Goal: Information Seeking & Learning: Learn about a topic

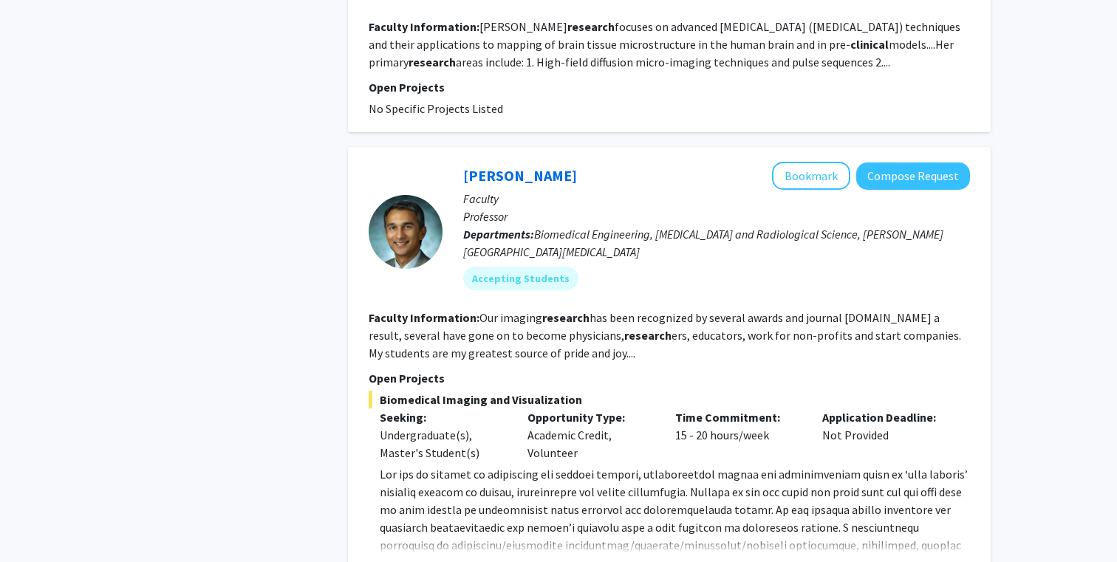
scroll to position [973, 0]
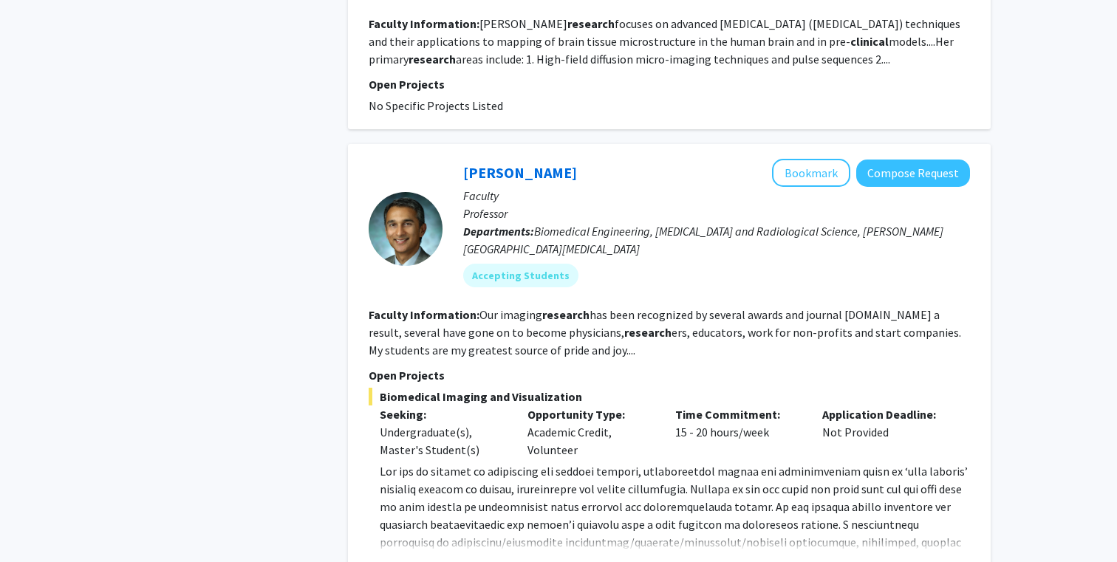
click at [841, 462] on p "www.pathaklab.org ) to Dr. Arvind Pathak at apathak2@jhmi.edu ." at bounding box center [675, 550] width 590 height 177
click at [841, 464] on span at bounding box center [674, 551] width 588 height 174
copy span "gamut"
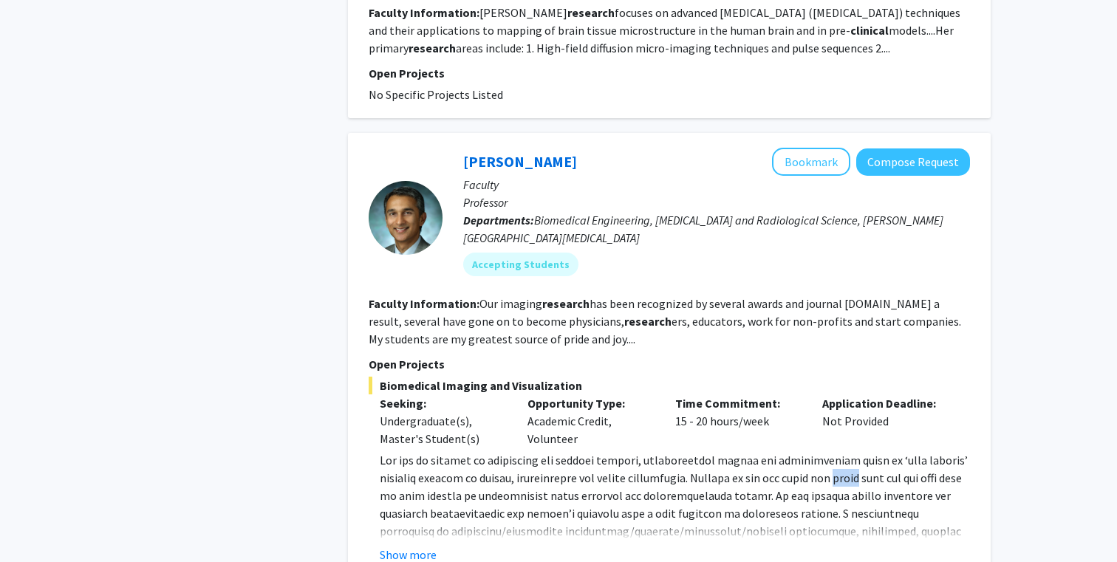
scroll to position [986, 0]
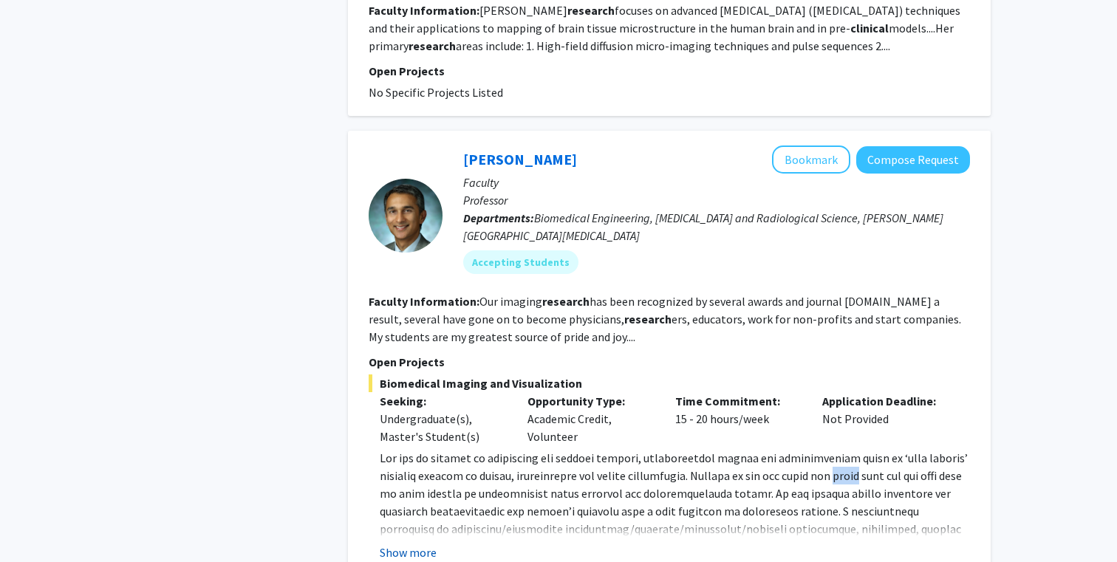
click at [412, 544] on button "Show more" at bounding box center [408, 553] width 57 height 18
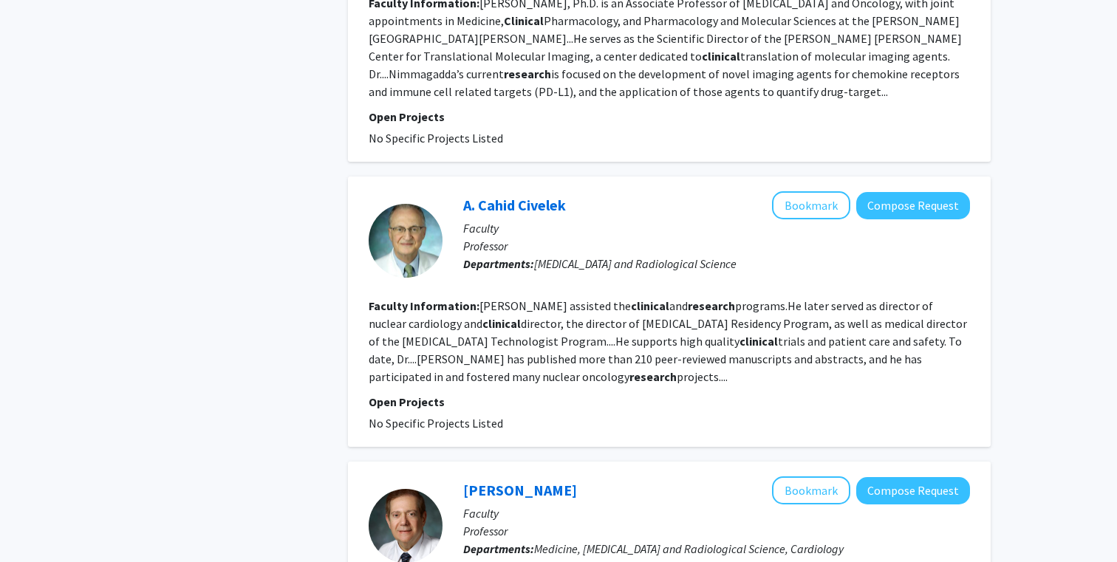
scroll to position [3022, 0]
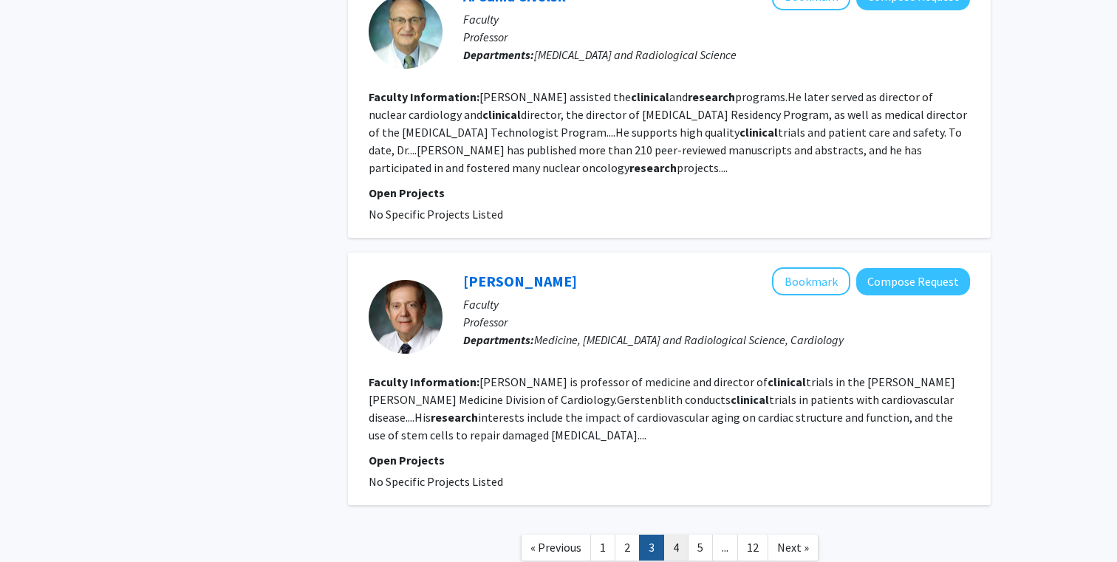
click at [664, 535] on link "4" at bounding box center [675, 548] width 25 height 26
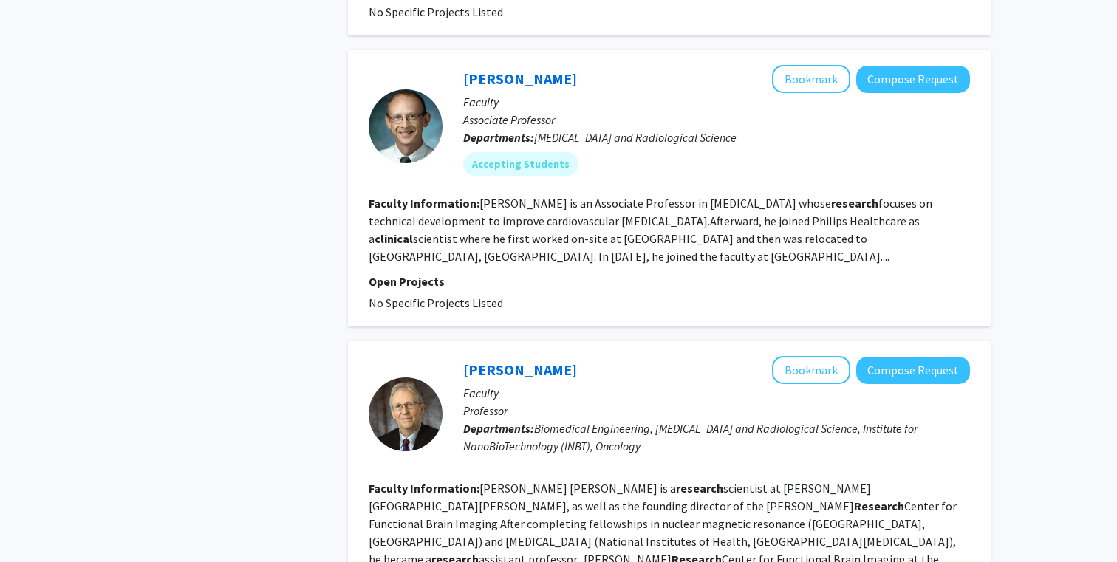
scroll to position [2550, 0]
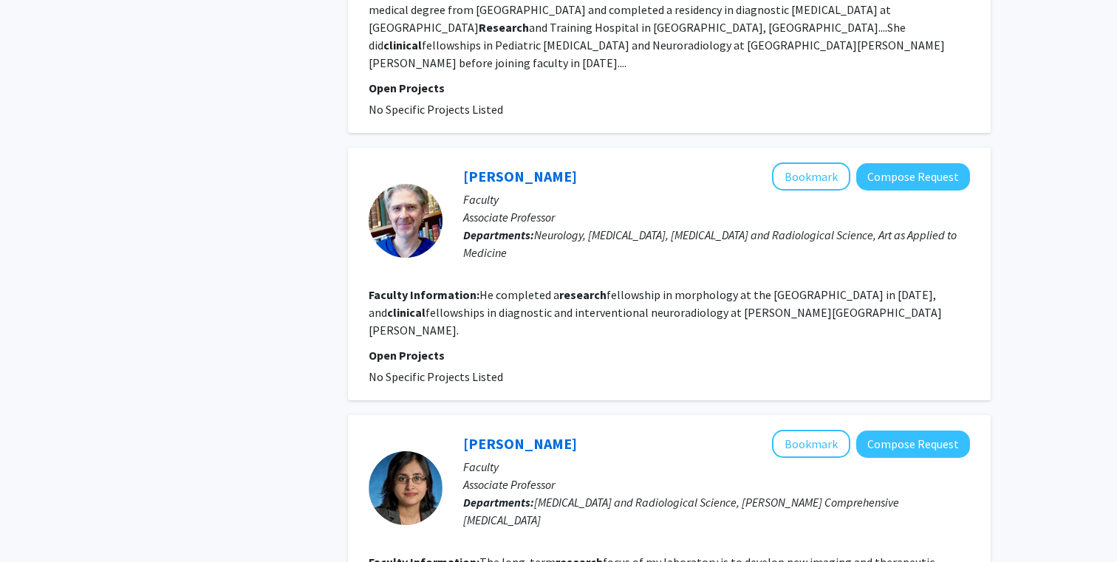
scroll to position [2053, 0]
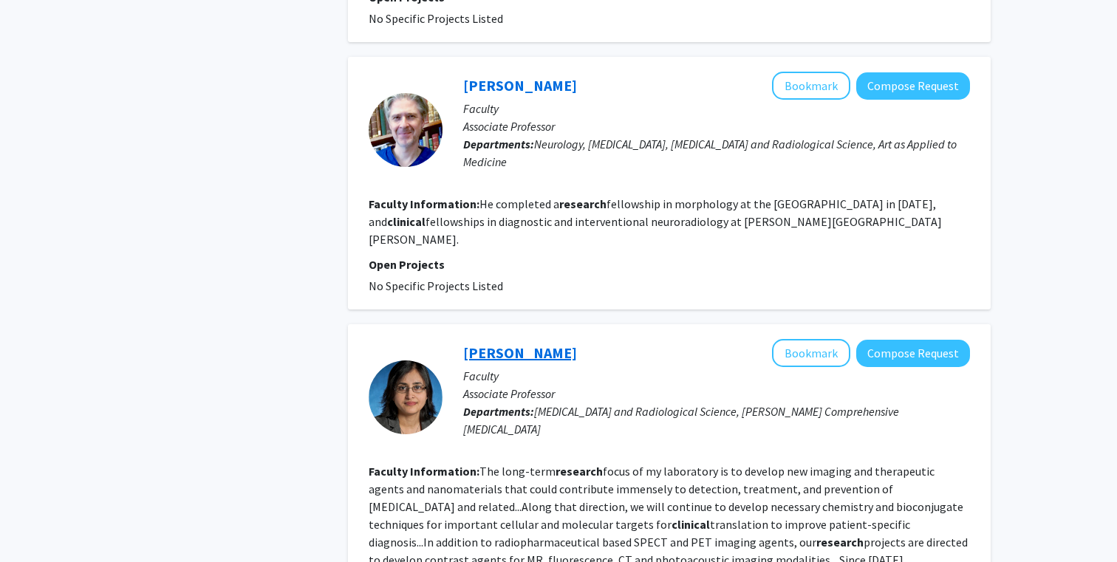
click at [516, 343] on link "Sangeeta Ray" at bounding box center [520, 352] width 114 height 18
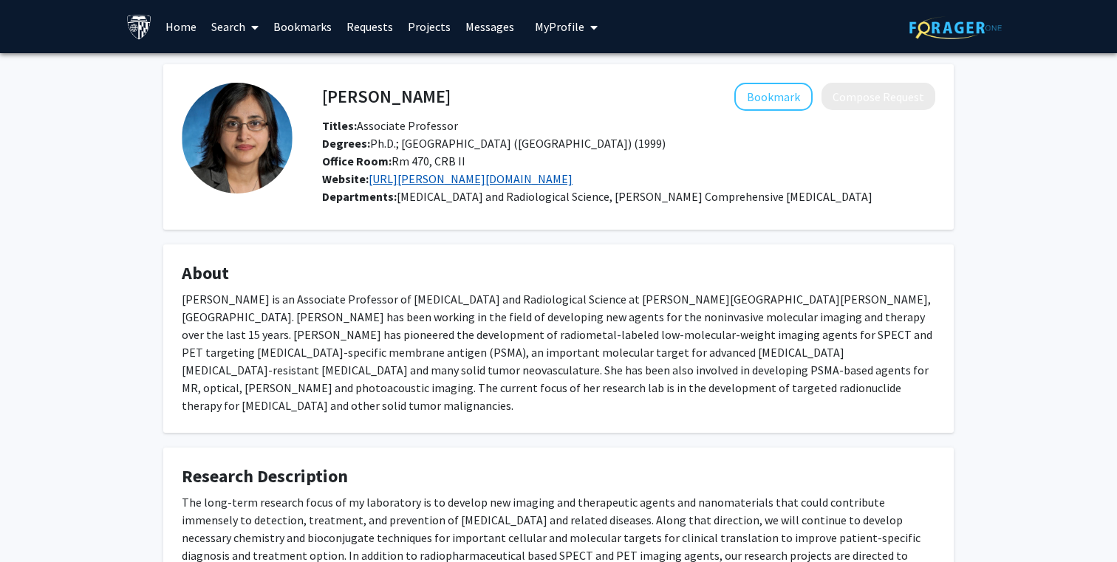
click at [434, 175] on link "https://pomper.sairp.rad.jhmi.edu/people/sangeetaray.html" at bounding box center [471, 178] width 204 height 15
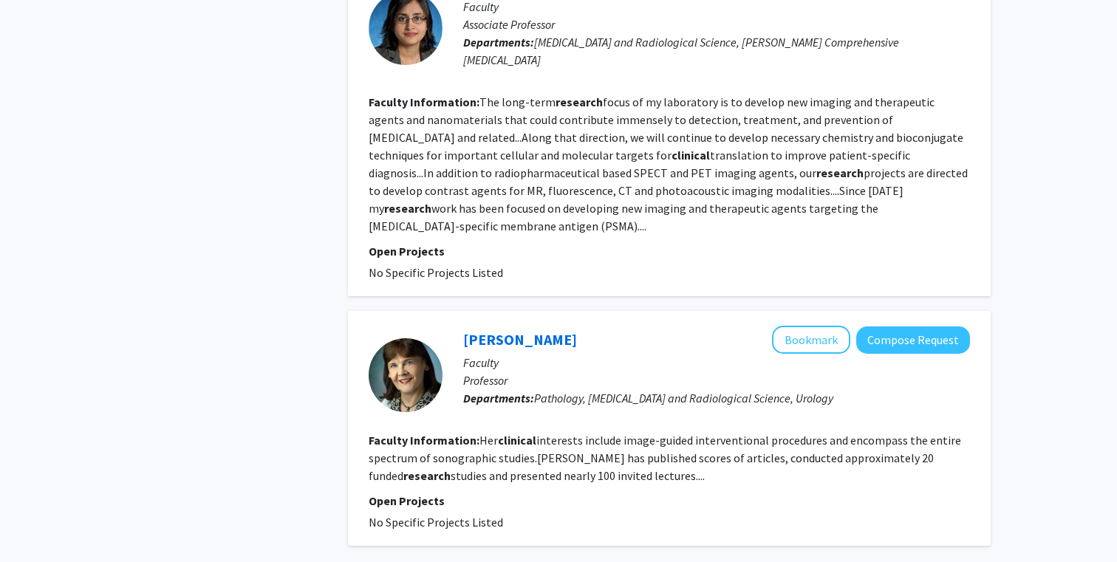
scroll to position [2427, 0]
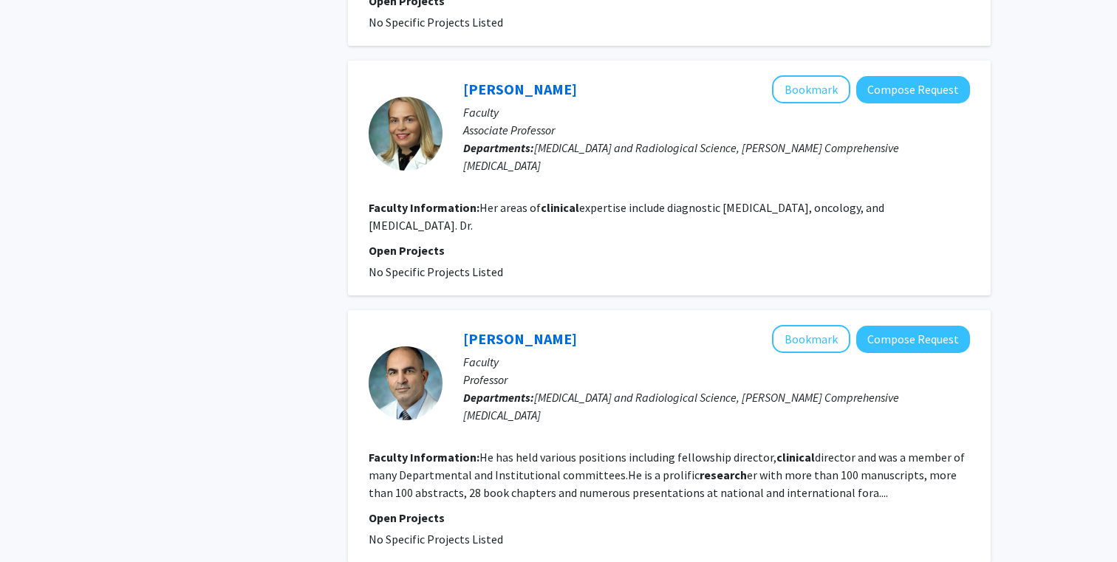
scroll to position [2393, 0]
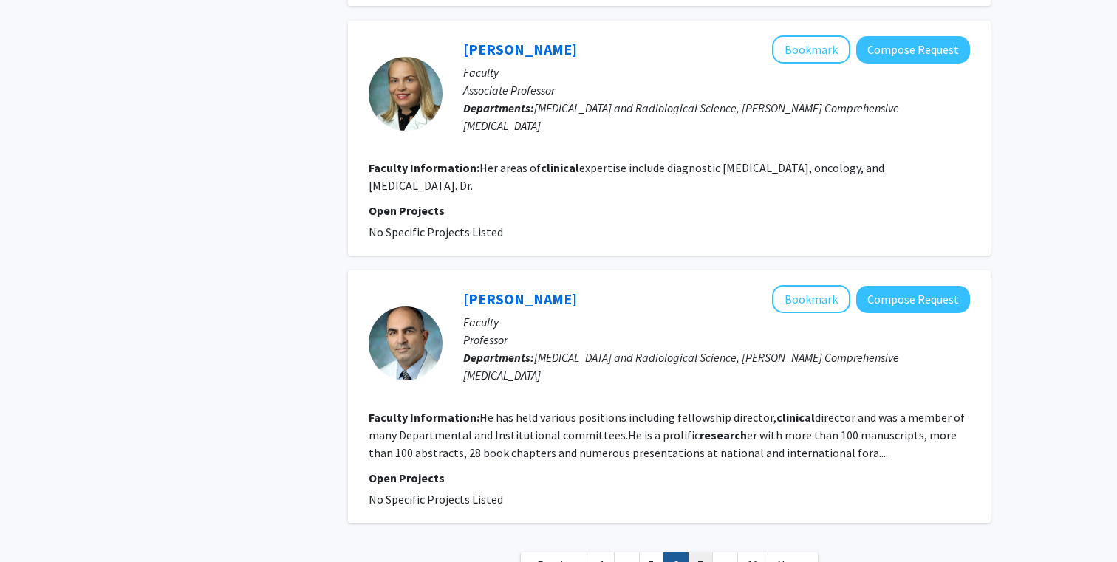
click at [705, 552] on link "7" at bounding box center [700, 565] width 25 height 26
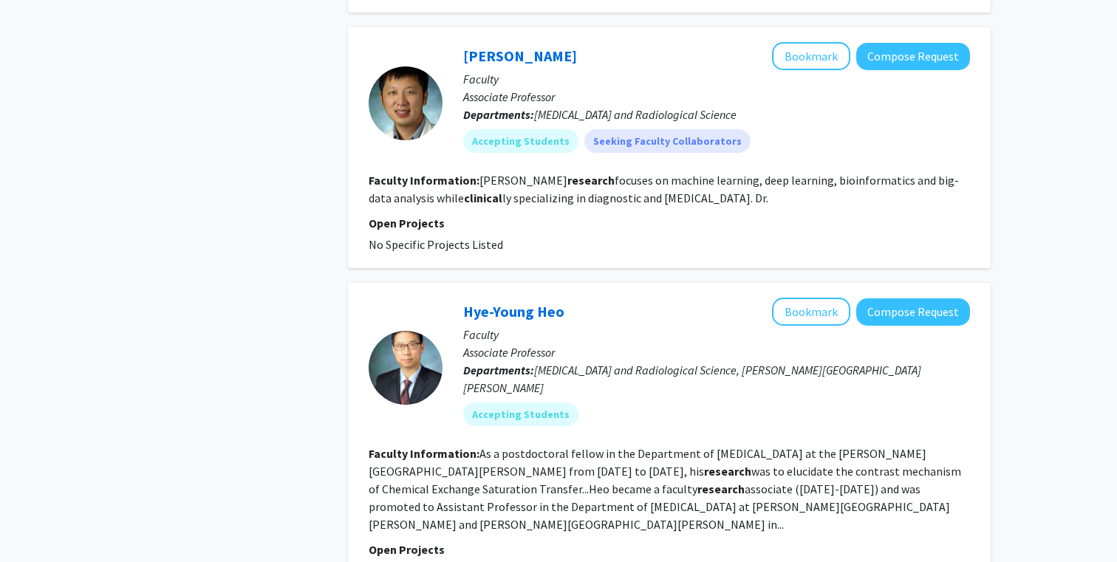
scroll to position [2417, 0]
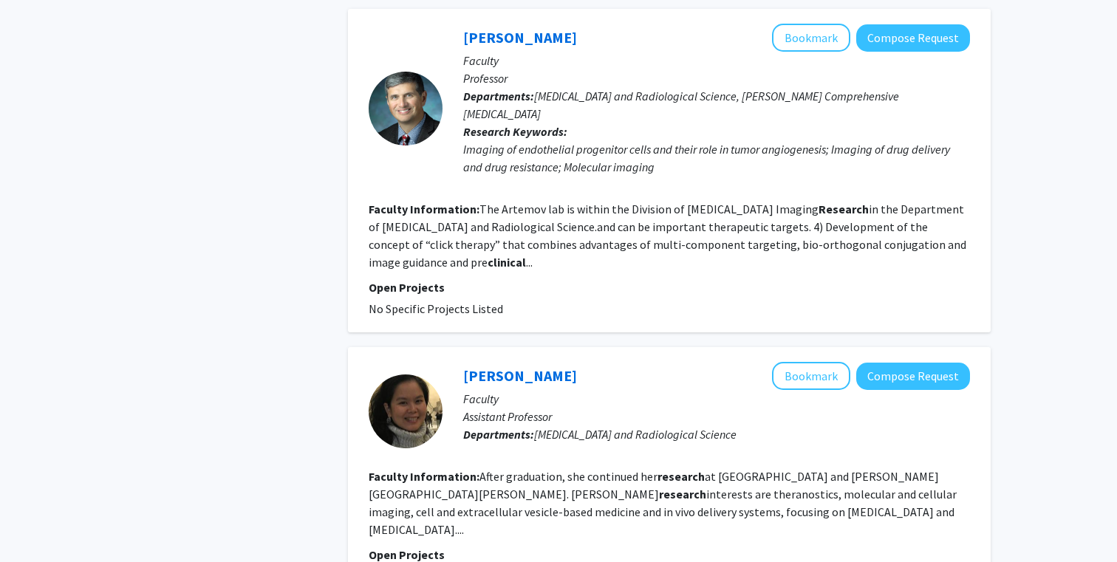
scroll to position [2546, 0]
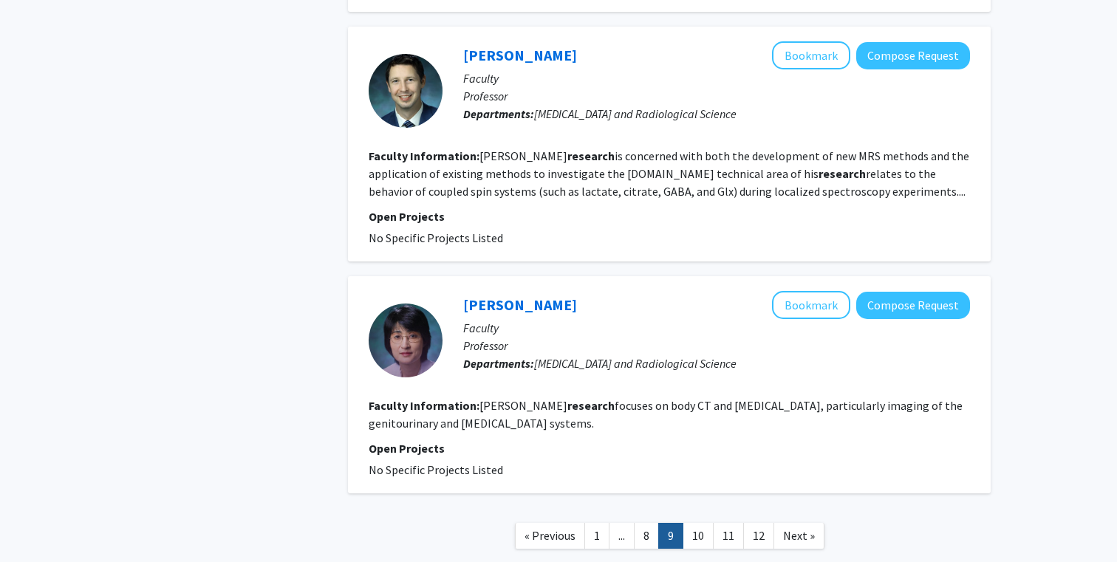
scroll to position [2308, 0]
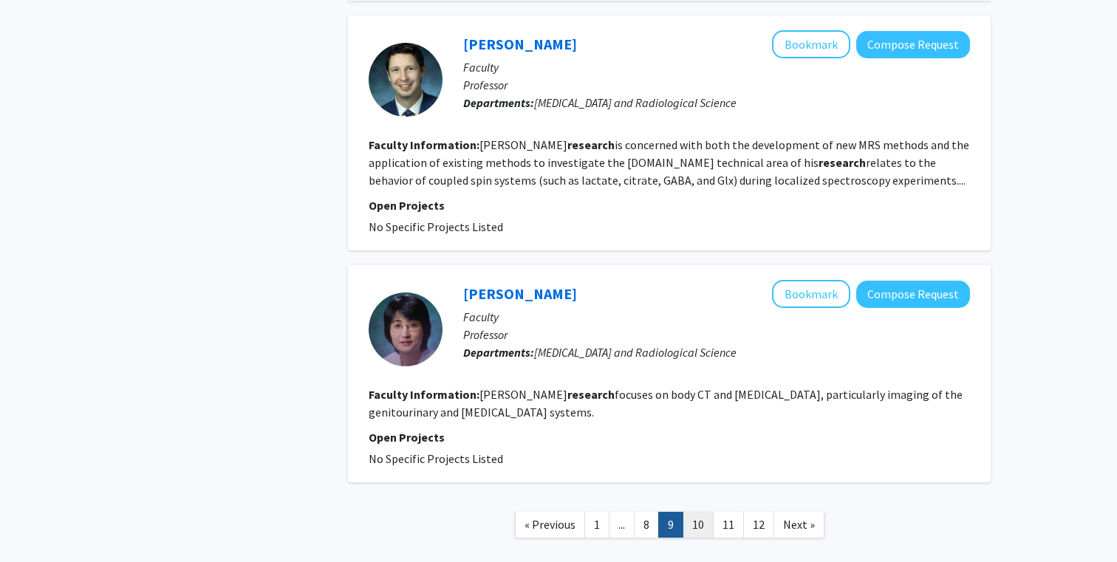
click at [699, 512] on link "10" at bounding box center [697, 525] width 31 height 26
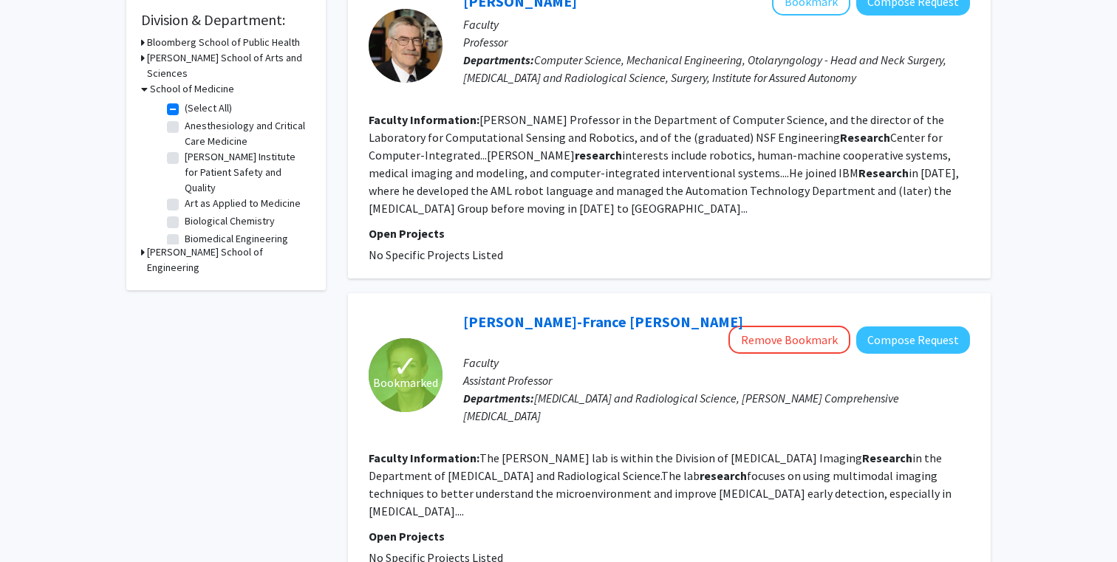
scroll to position [445, 0]
click at [565, 312] on link "Marie-France Vidaver" at bounding box center [603, 321] width 280 height 18
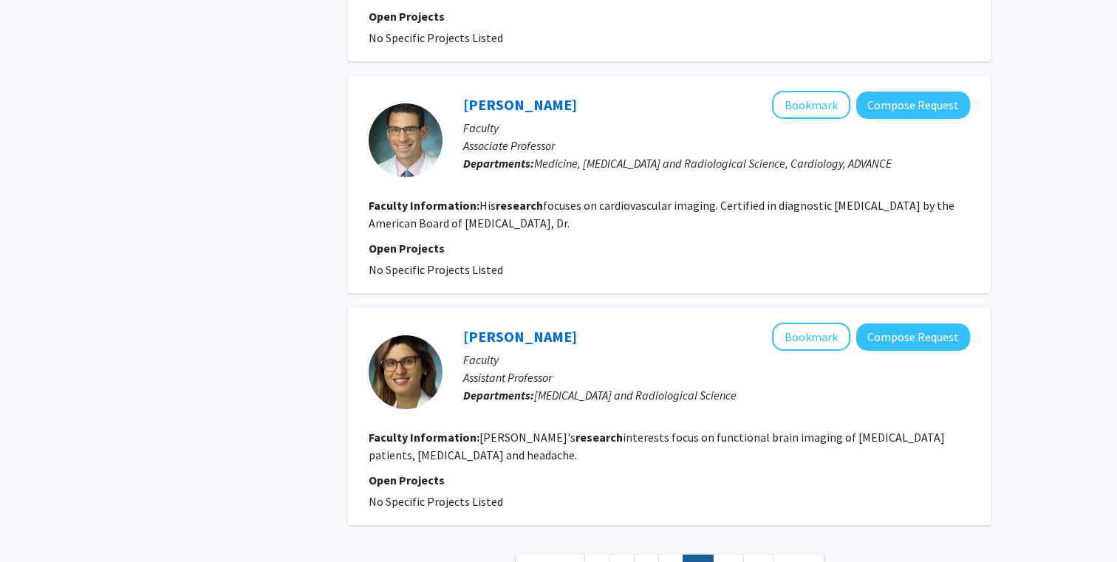
scroll to position [2202, 0]
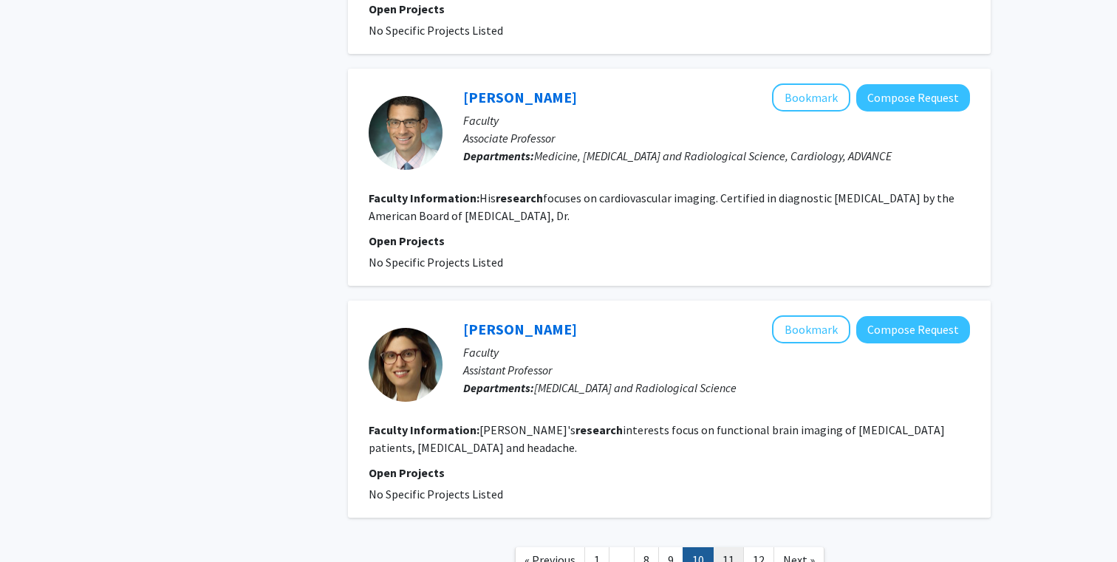
click at [724, 547] on link "11" at bounding box center [728, 560] width 31 height 26
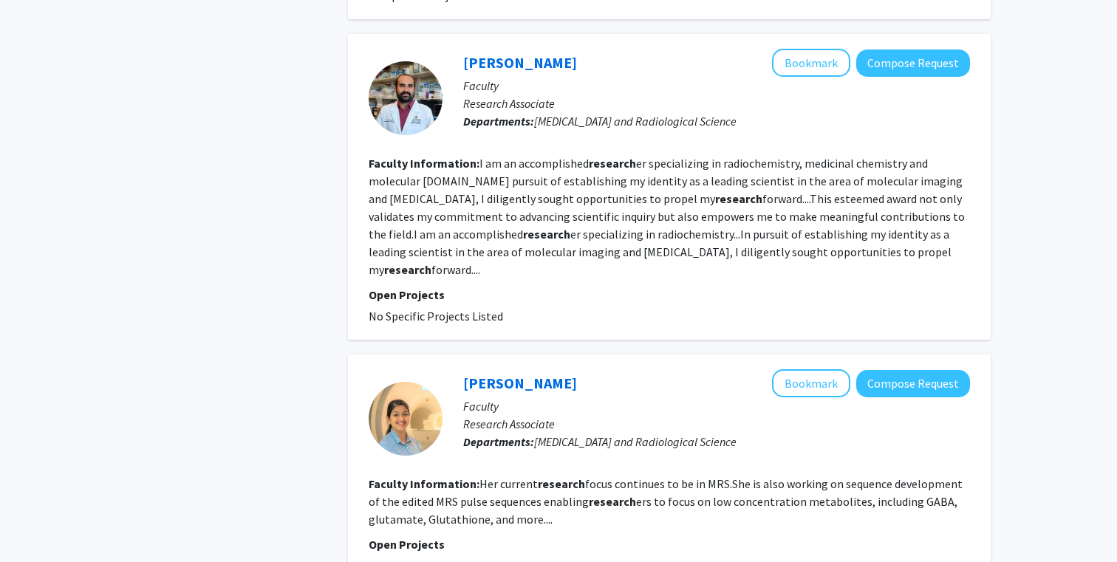
scroll to position [2203, 0]
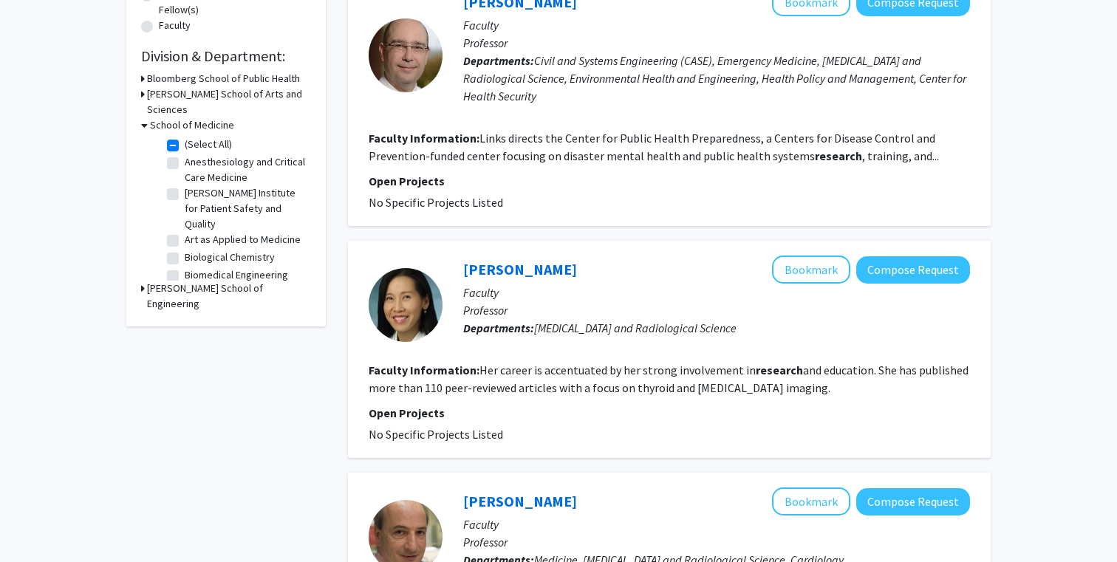
scroll to position [425, 0]
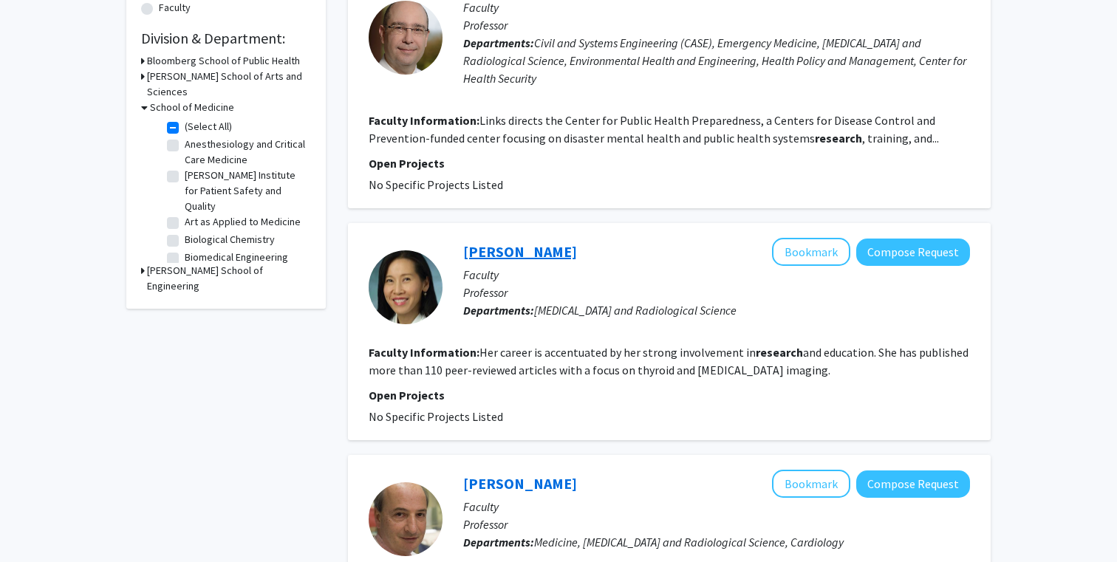
click at [515, 250] on link "Jenny Hoang" at bounding box center [520, 251] width 114 height 18
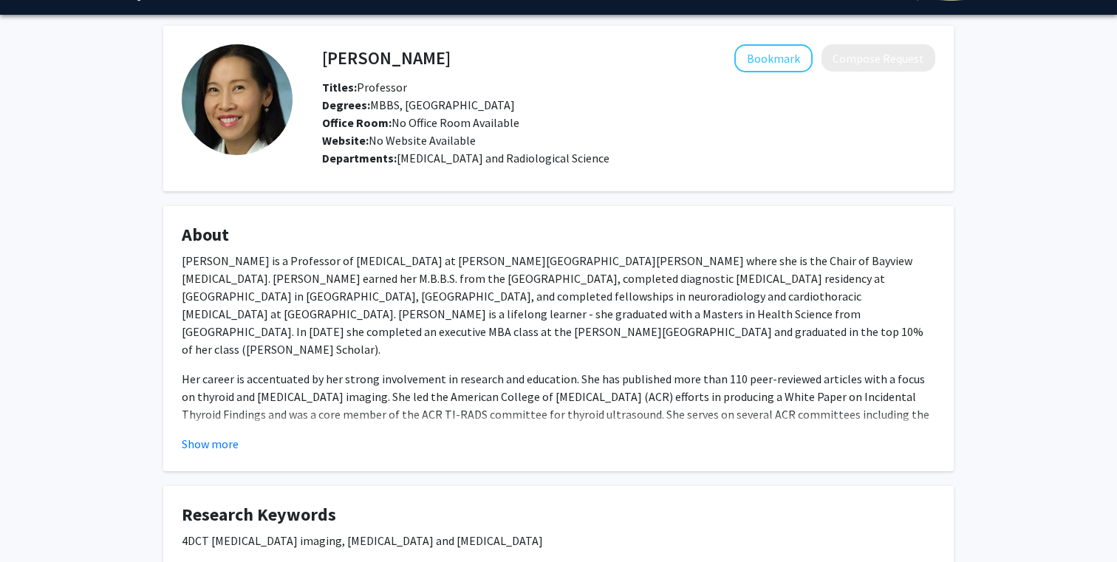
scroll to position [38, 0]
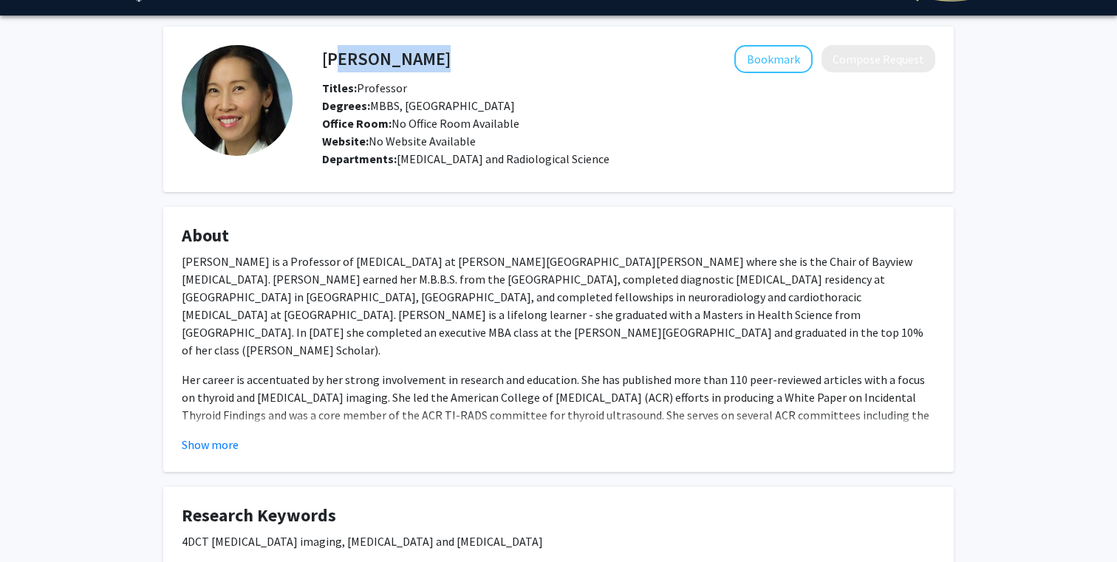
drag, startPoint x: 434, startPoint y: 59, endPoint x: 327, endPoint y: 60, distance: 107.1
click at [327, 60] on div "Jenny Hoang Bookmark Compose Request" at bounding box center [628, 59] width 635 height 28
click at [328, 55] on h4 "Jenny Hoang" at bounding box center [386, 58] width 129 height 27
drag, startPoint x: 326, startPoint y: 56, endPoint x: 422, endPoint y: 56, distance: 96.0
click at [422, 56] on div "Jenny Hoang Bookmark Compose Request" at bounding box center [628, 59] width 635 height 28
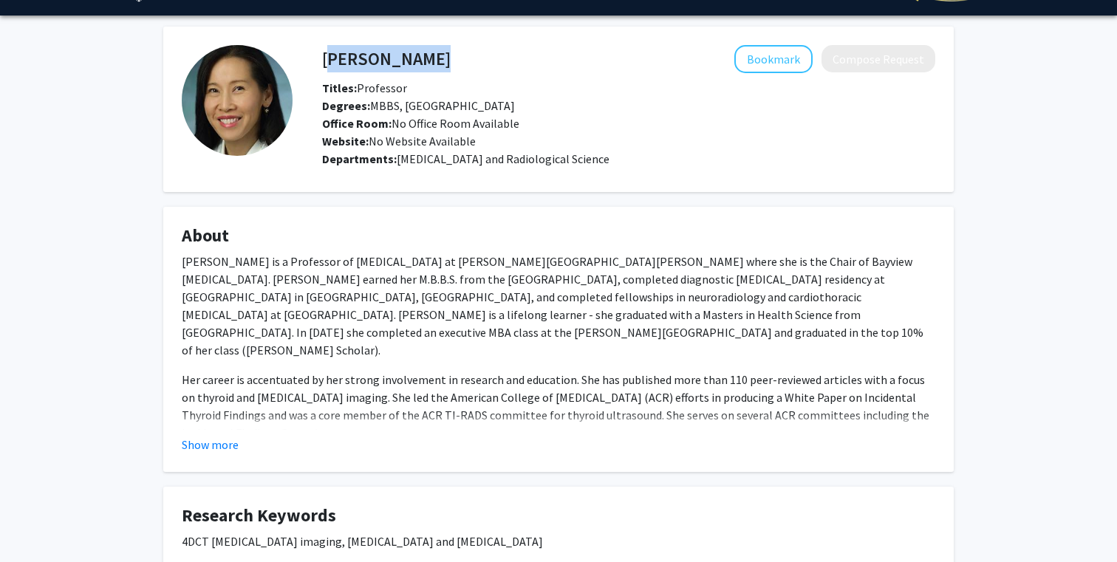
copy h4 "Jenny Hoang"
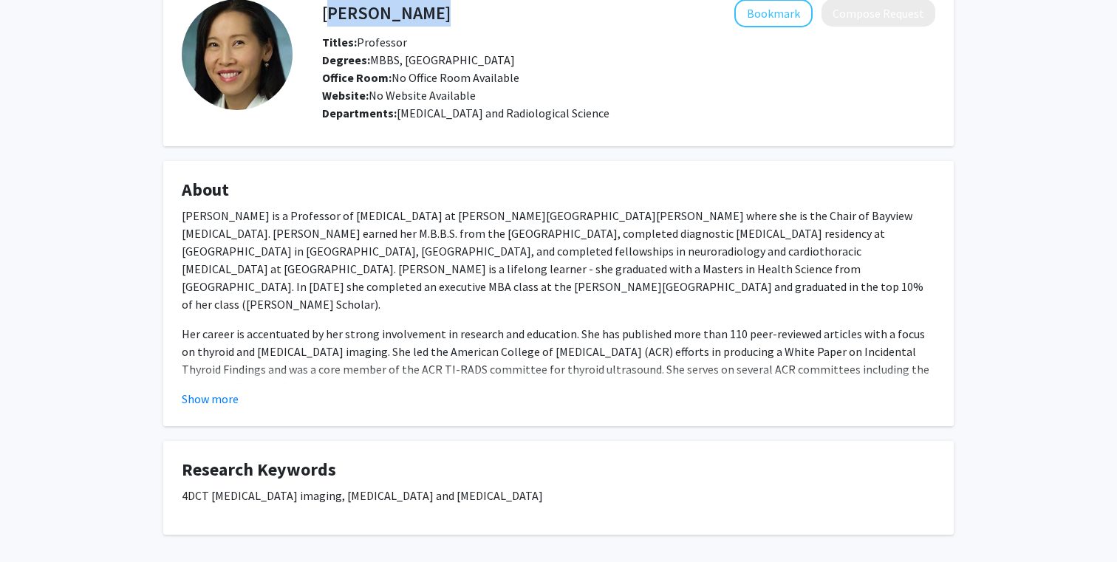
scroll to position [148, 0]
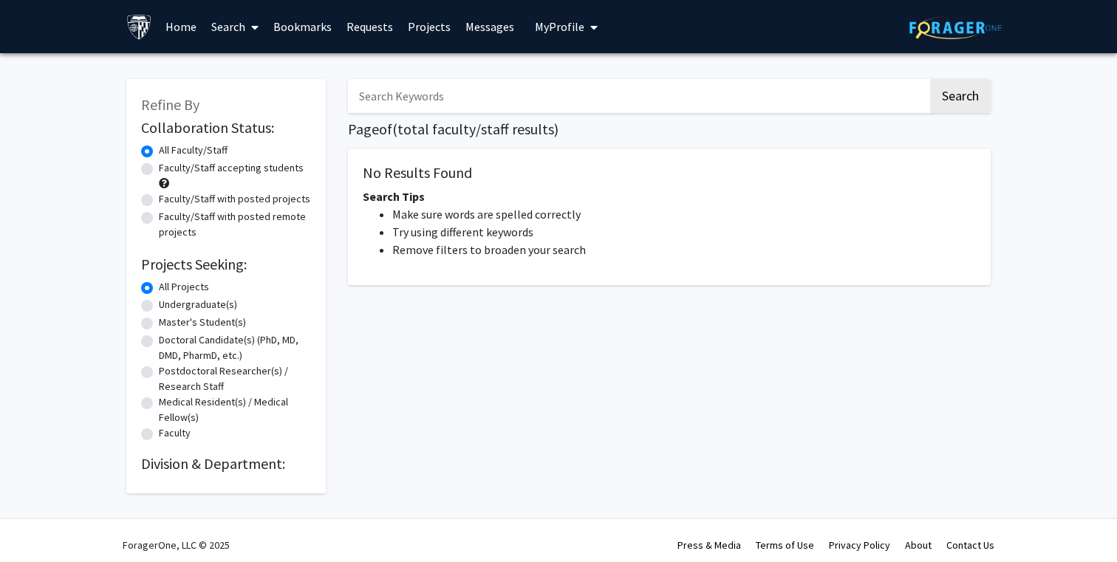
click at [441, 92] on input "Search Keywords" at bounding box center [638, 96] width 580 height 34
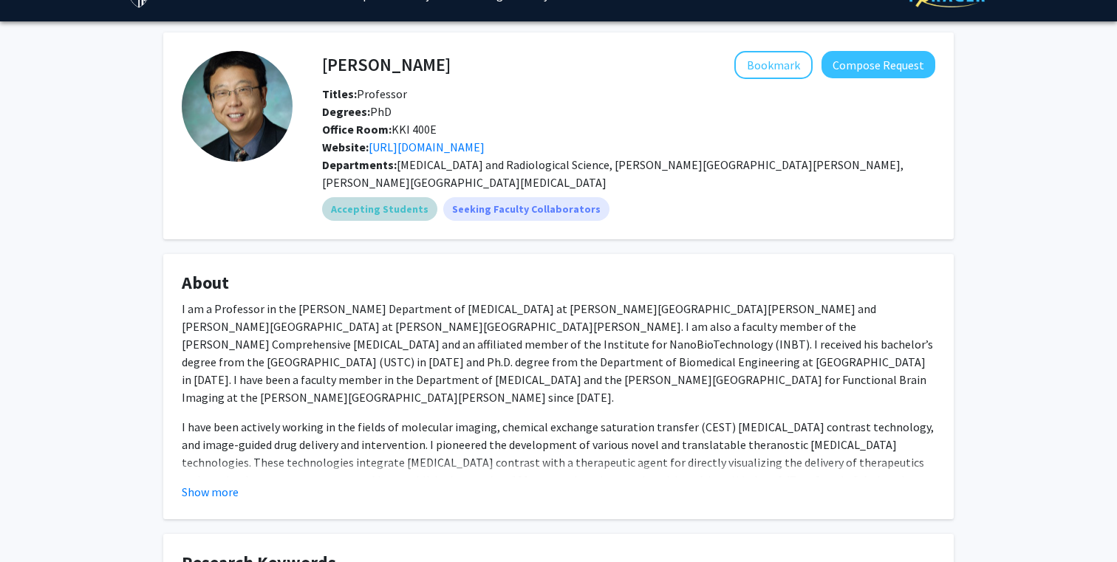
scroll to position [35, 0]
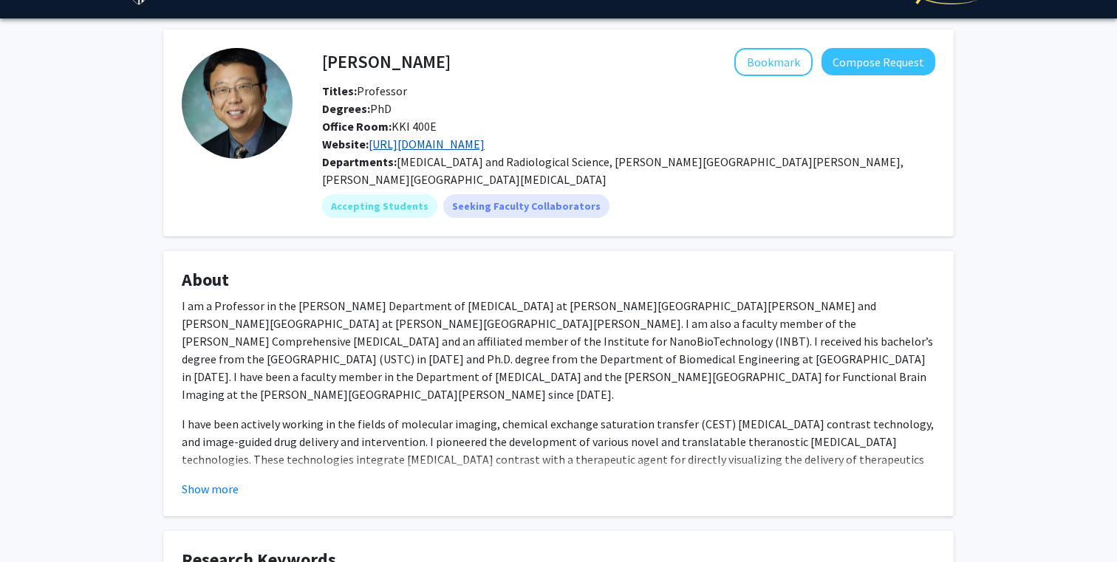
click at [383, 140] on link "[URL][DOMAIN_NAME]" at bounding box center [427, 144] width 116 height 15
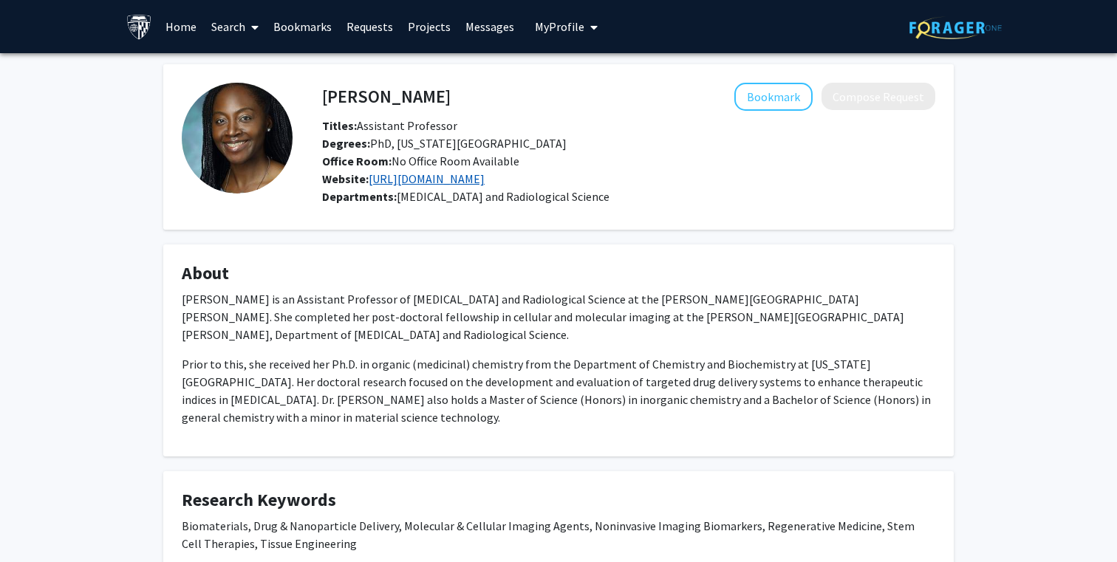
click at [445, 183] on link "https://riselab.johnshopkins.edu/" at bounding box center [427, 178] width 116 height 15
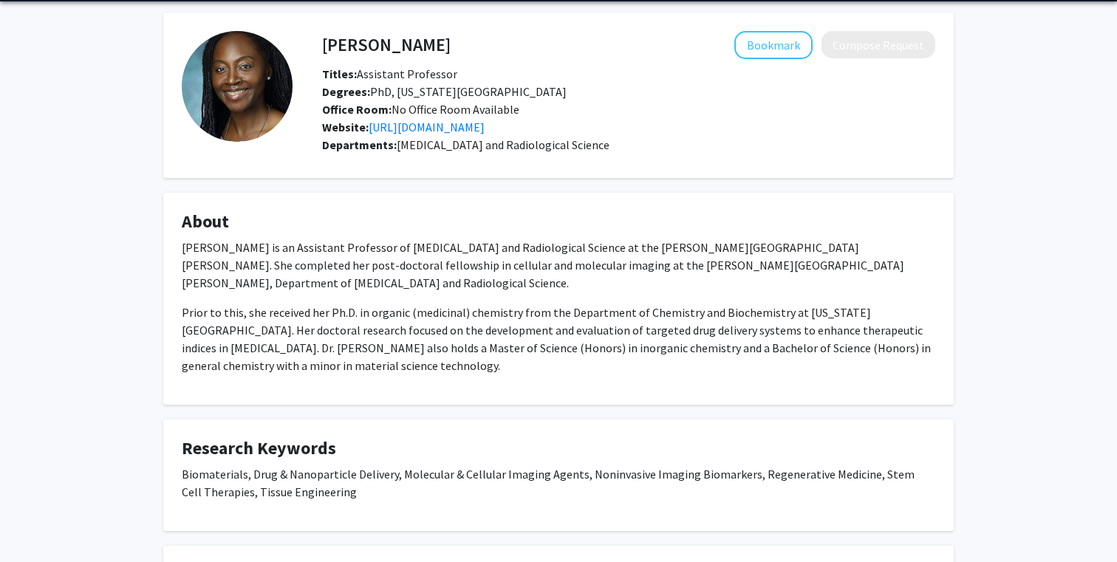
scroll to position [53, 0]
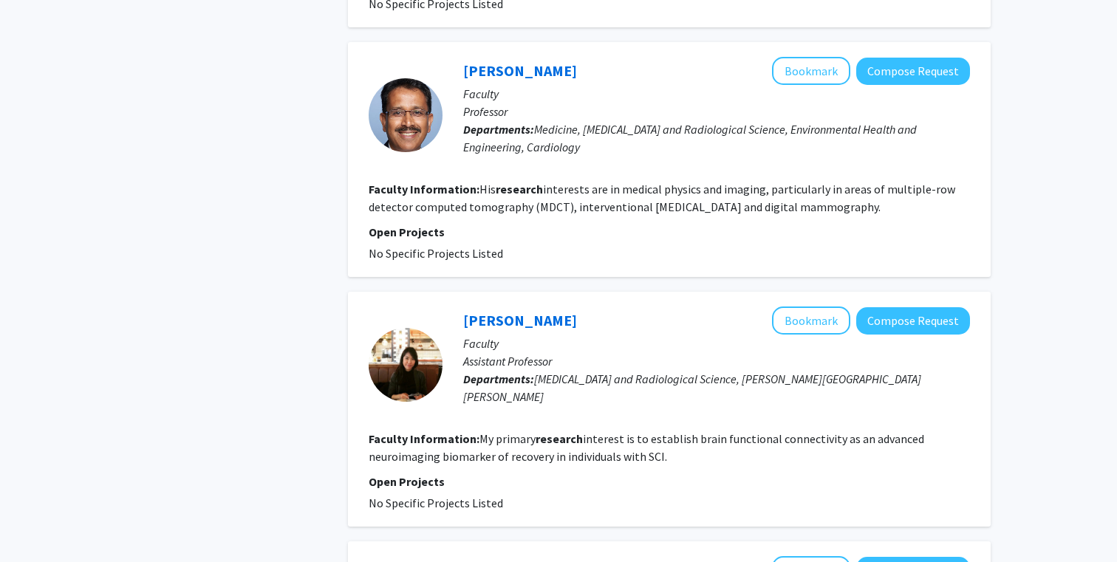
scroll to position [1295, 0]
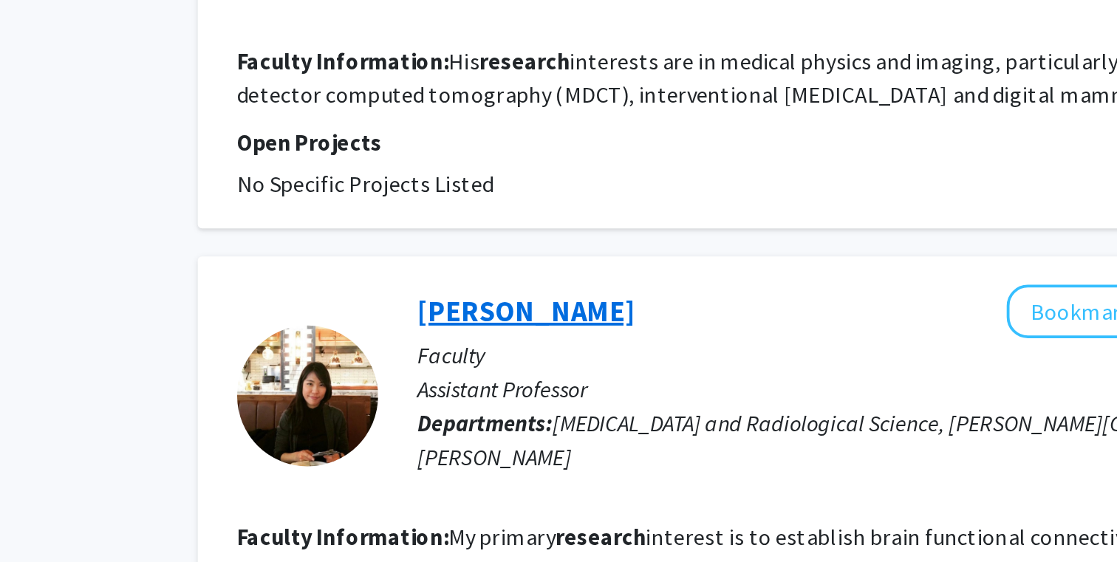
click at [504, 301] on link "[PERSON_NAME]" at bounding box center [520, 310] width 114 height 18
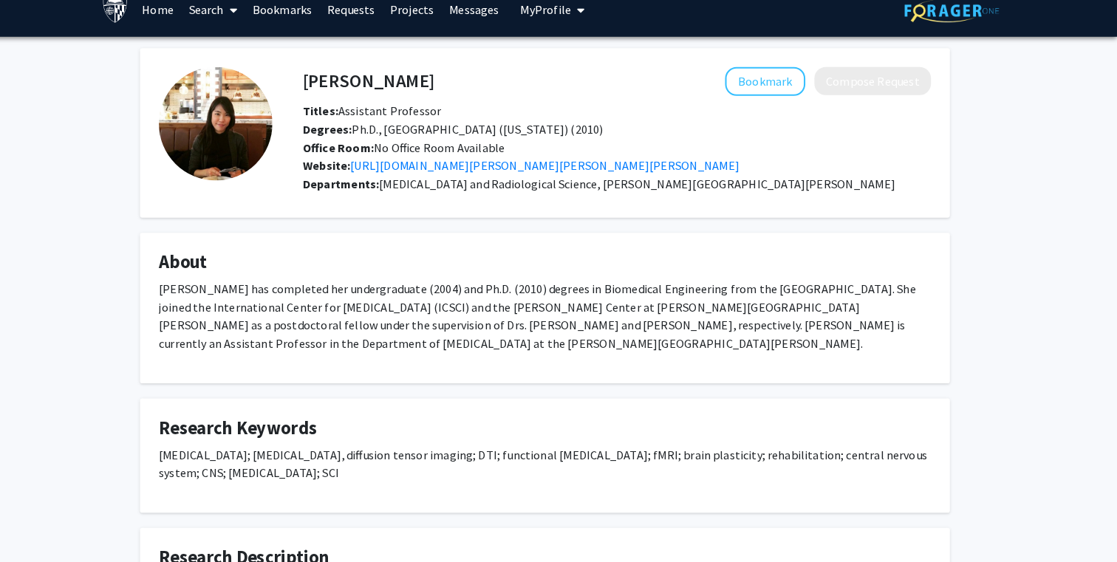
scroll to position [13, 0]
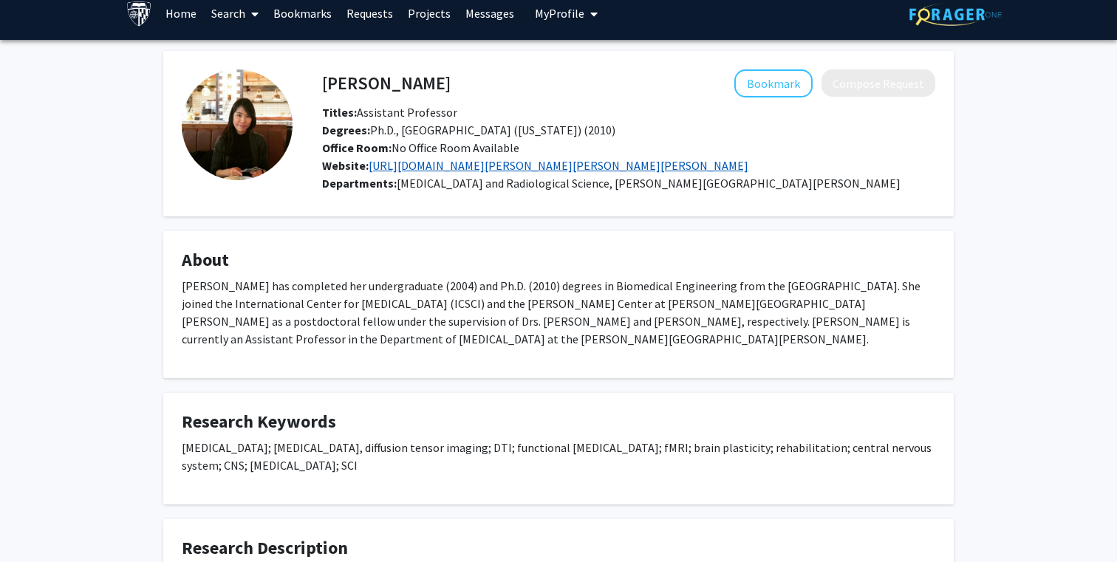
click at [438, 168] on link "https://www.kennedykrieger.org/kirby-research-center/about-us/people/center-per…" at bounding box center [559, 165] width 380 height 15
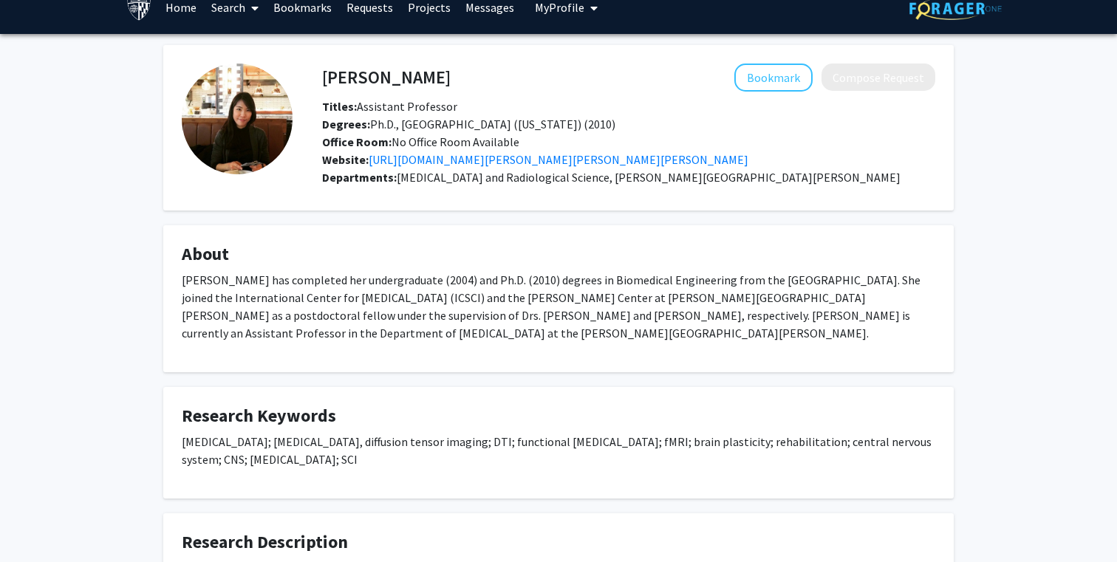
scroll to position [22, 0]
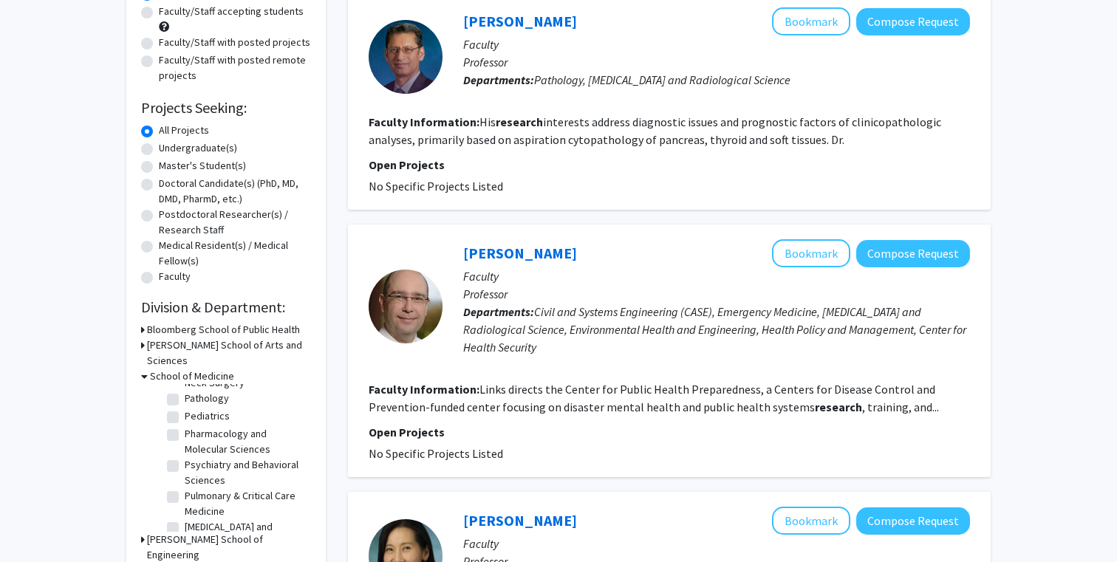
scroll to position [521, 0]
click at [185, 547] on label "Radiology and Radiological Science" at bounding box center [246, 562] width 123 height 31
click at [185, 547] on input "Radiology and Radiological Science" at bounding box center [190, 552] width 10 height 10
checkbox input "false"
